Goal: Register for event/course

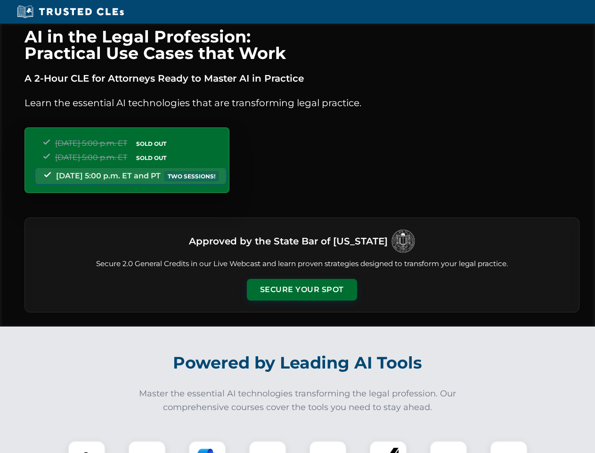
click at [302, 289] on button "Secure Your Spot" at bounding box center [302, 290] width 110 height 22
click at [87, 446] on img at bounding box center [86, 458] width 27 height 27
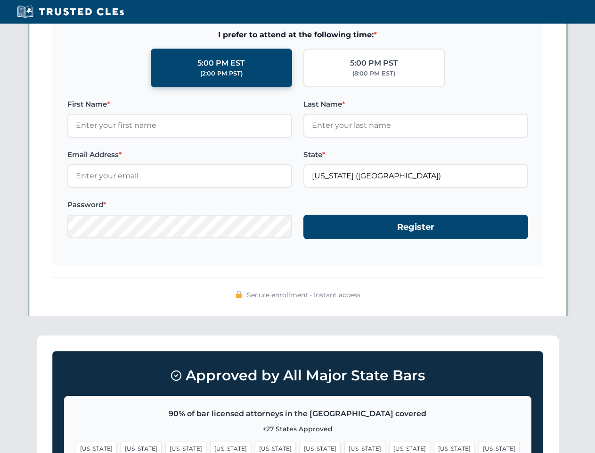
click at [345, 446] on span "[US_STATE]" at bounding box center [365, 448] width 41 height 14
click at [434, 446] on span "[US_STATE]" at bounding box center [454, 448] width 41 height 14
